Goal: Navigation & Orientation: Find specific page/section

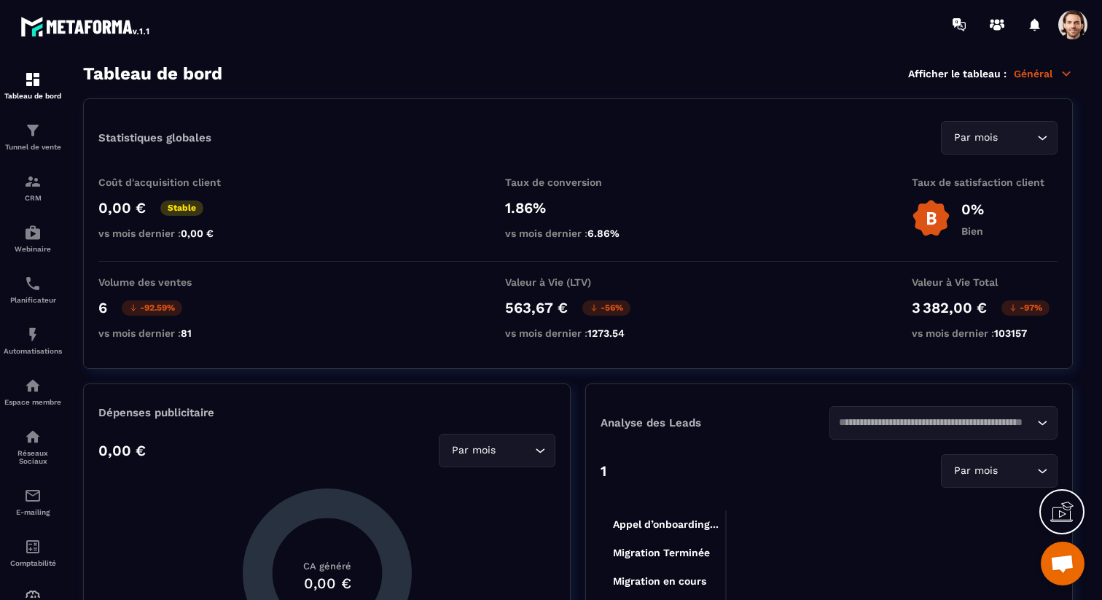
click at [1070, 23] on span at bounding box center [1073, 24] width 29 height 29
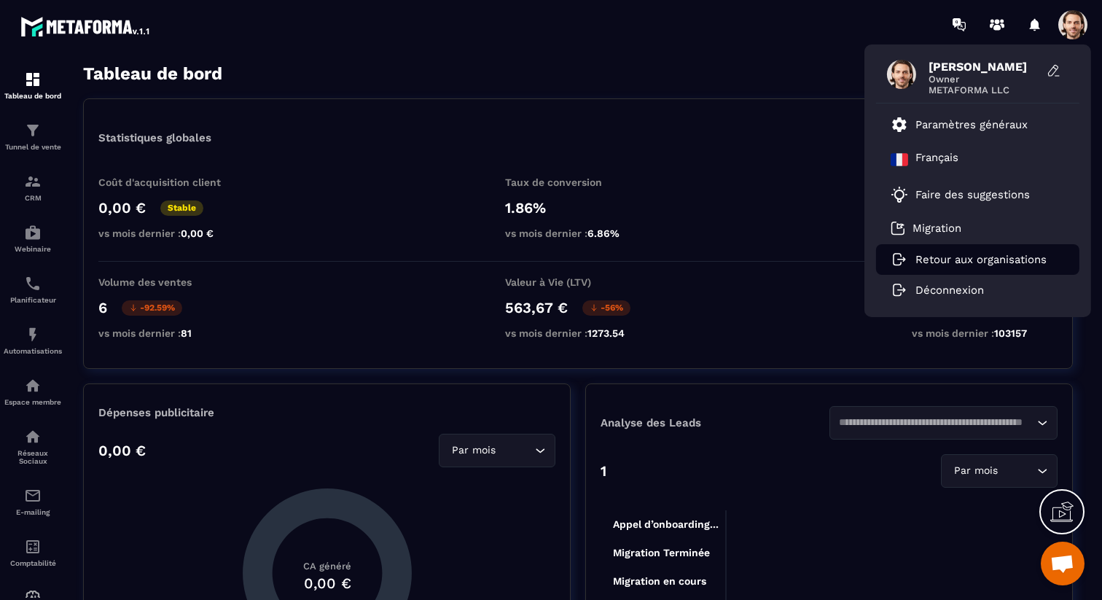
click at [951, 252] on li "Retour aux organisations" at bounding box center [977, 259] width 203 height 31
click at [951, 260] on p "Retour aux organisations" at bounding box center [981, 259] width 131 height 13
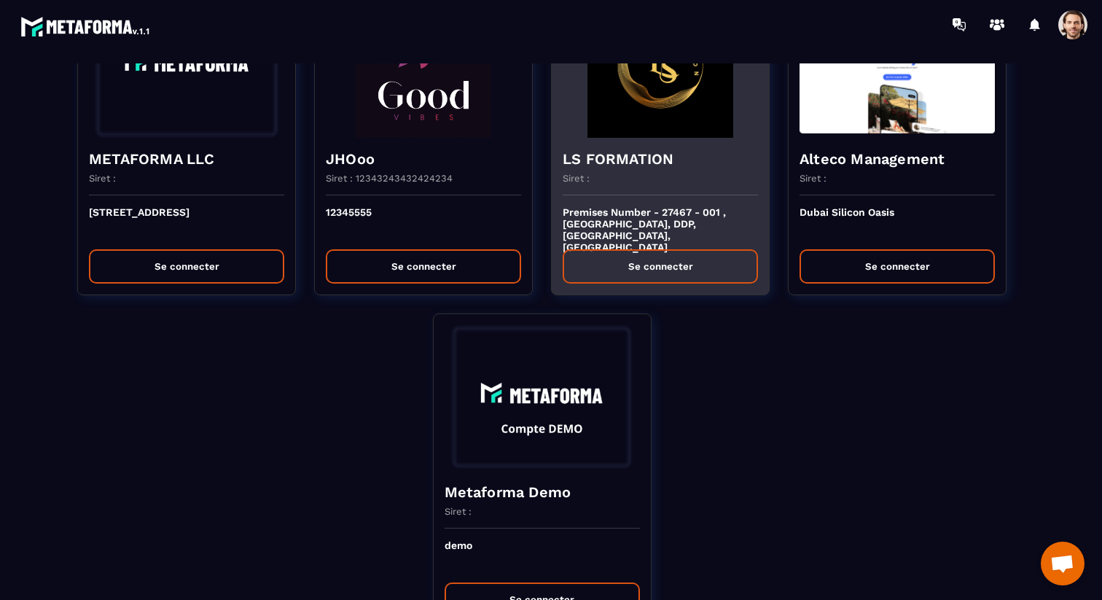
scroll to position [134, 0]
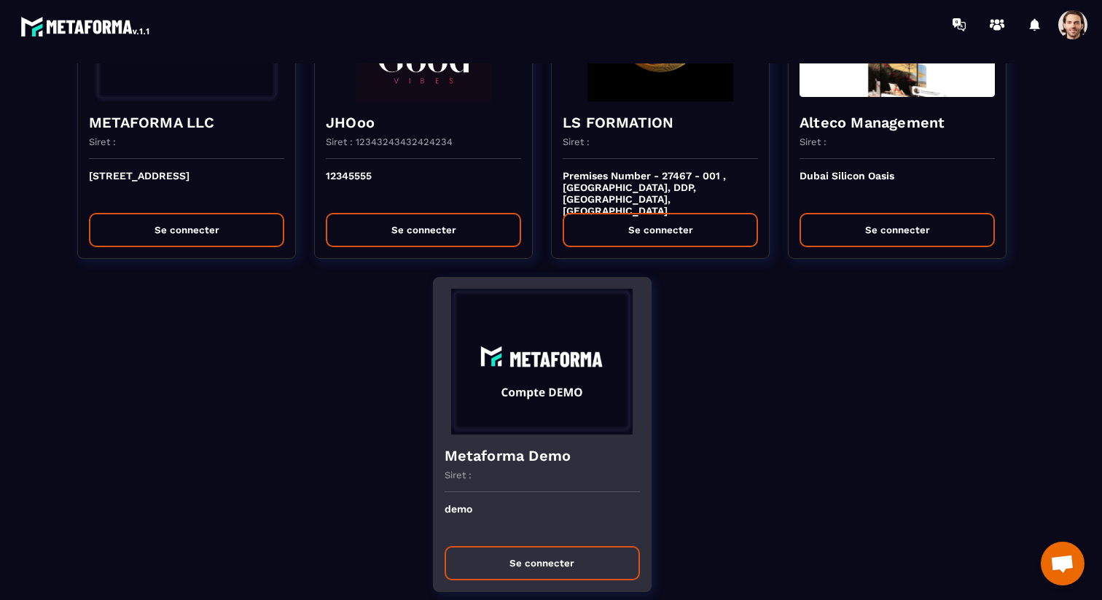
click at [537, 477] on div "Siret :" at bounding box center [542, 481] width 195 height 23
